Goal: Task Accomplishment & Management: Manage account settings

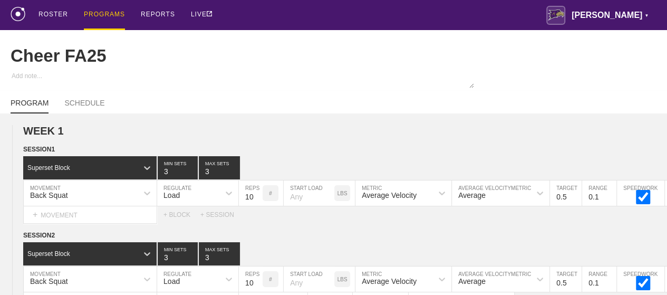
click at [106, 14] on div "PROGRAMS" at bounding box center [104, 15] width 41 height 30
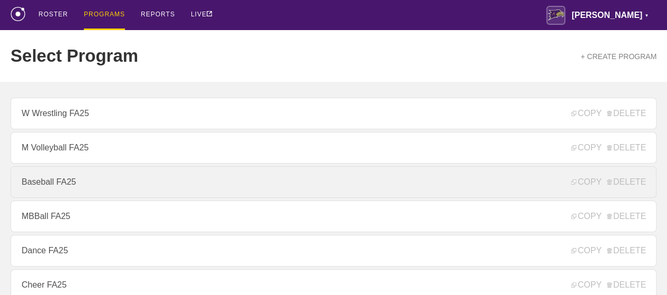
click at [61, 166] on link "Baseball FA25" at bounding box center [334, 182] width 646 height 32
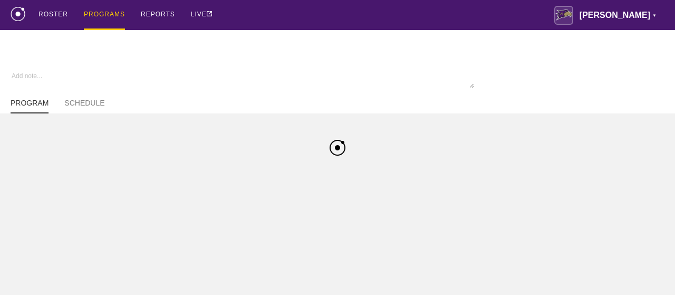
type textarea "x"
type input "Baseball FA25"
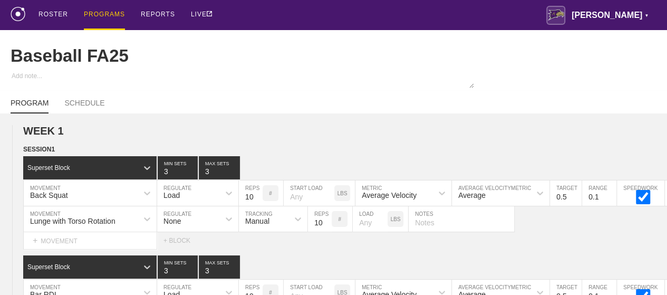
click at [101, 12] on div "PROGRAMS" at bounding box center [104, 15] width 41 height 30
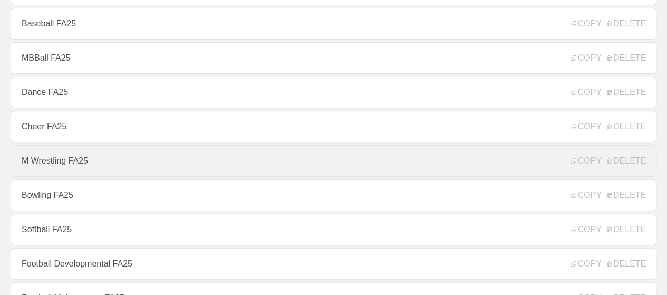
click at [88, 161] on link "M Wrestling FA25" at bounding box center [334, 161] width 646 height 32
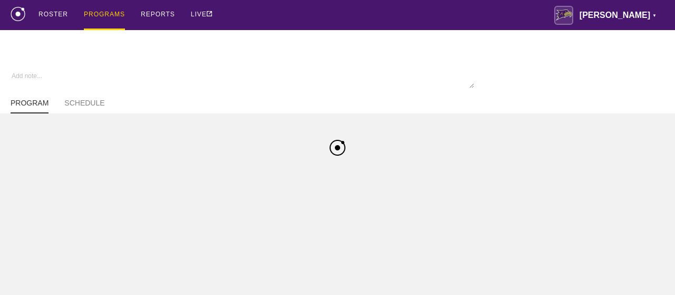
type textarea "x"
type input "M Wrestling FA25"
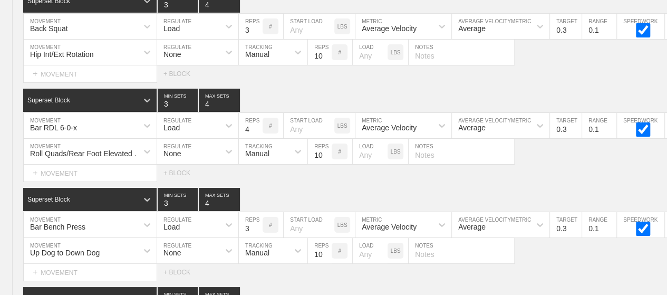
scroll to position [5941, 0]
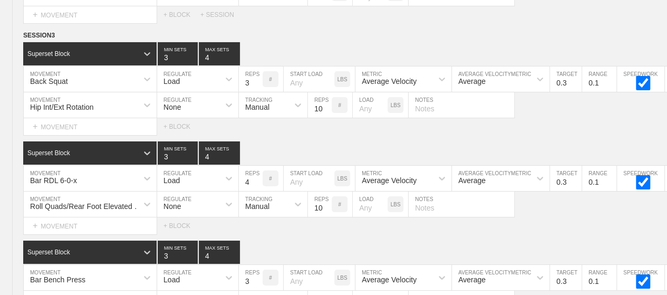
click at [248, 103] on div "Manual" at bounding box center [257, 107] width 24 height 8
click at [375, 125] on div "SESSION 3 Superset Block 3 MIN SETS 4 MAX SETS DUPLICATE INSERT MOVEMENT AFTER …" at bounding box center [333, 231] width 667 height 402
